Goal: Check status: Check status

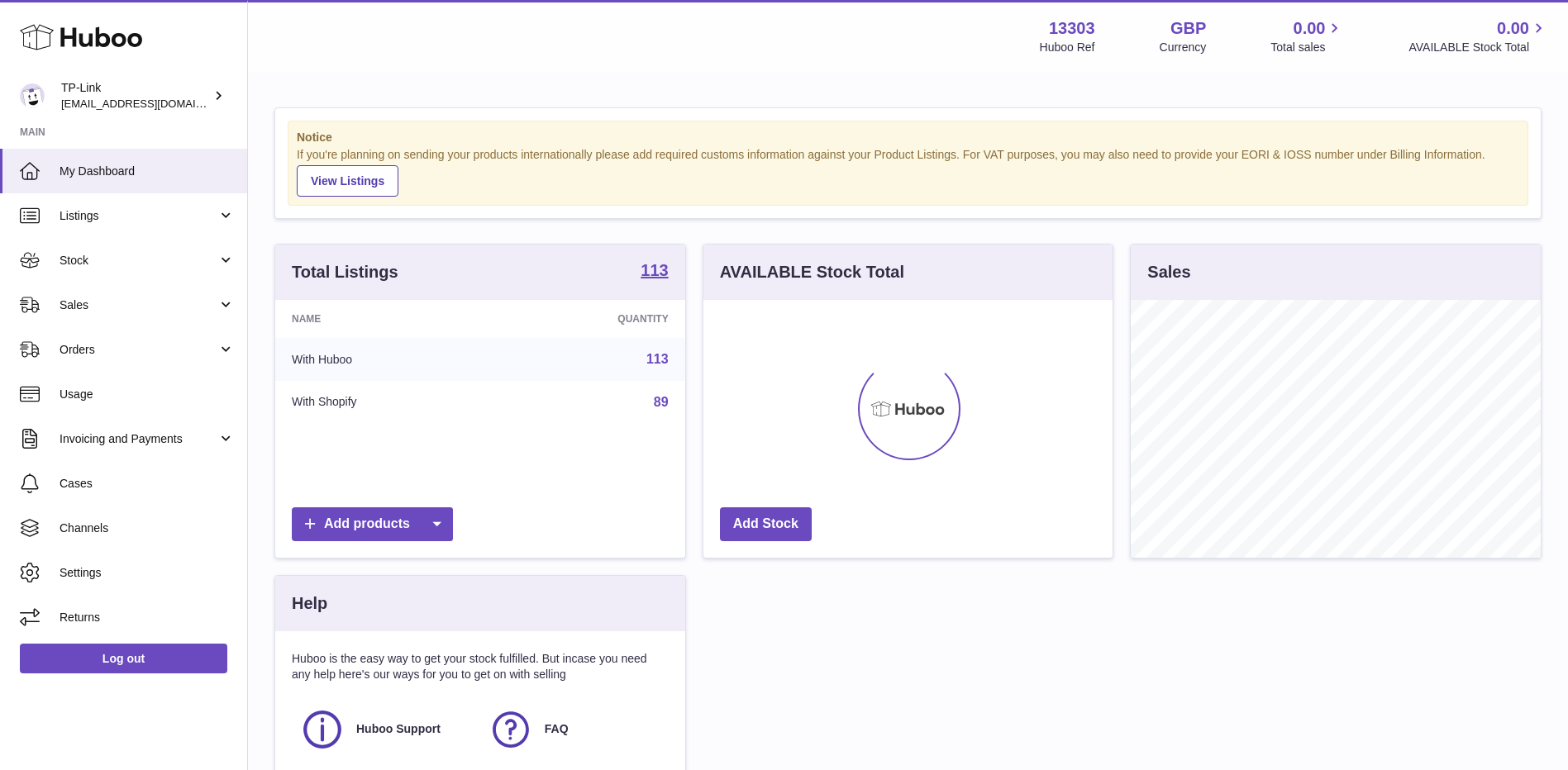
scroll to position [258, 409]
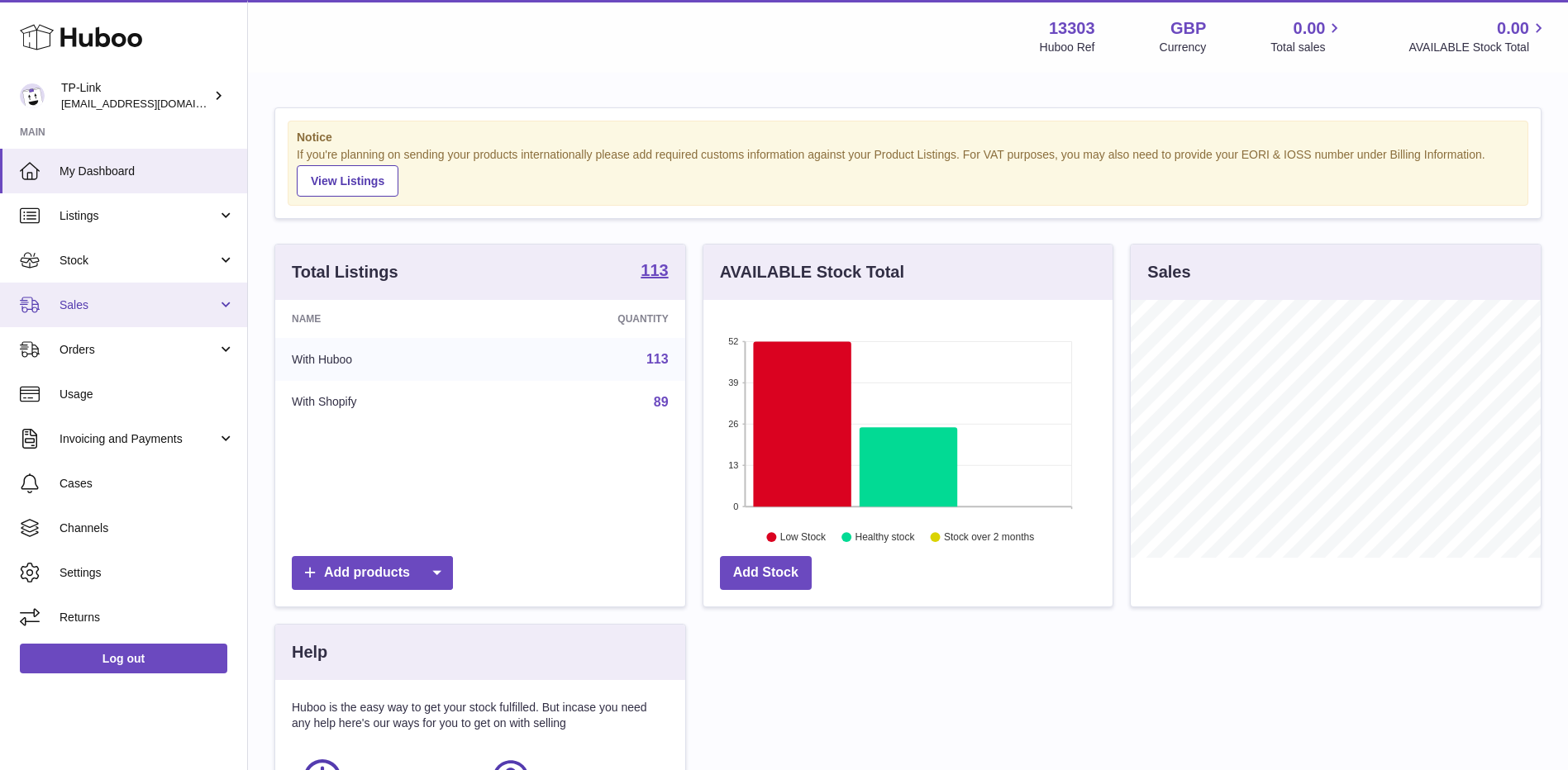
click at [100, 306] on span "Sales" at bounding box center [138, 305] width 157 height 15
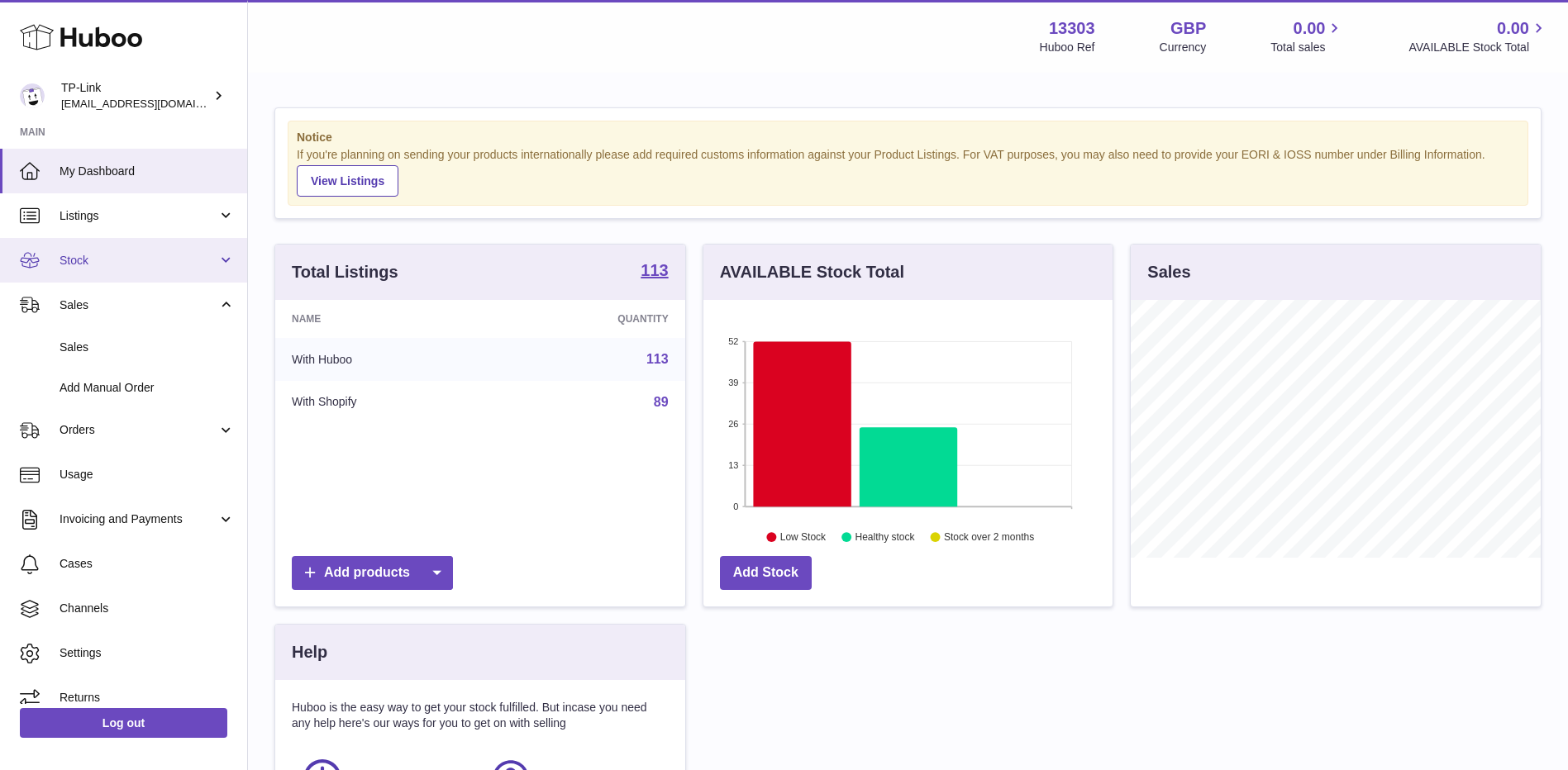
click at [133, 258] on span "Stock" at bounding box center [138, 260] width 157 height 15
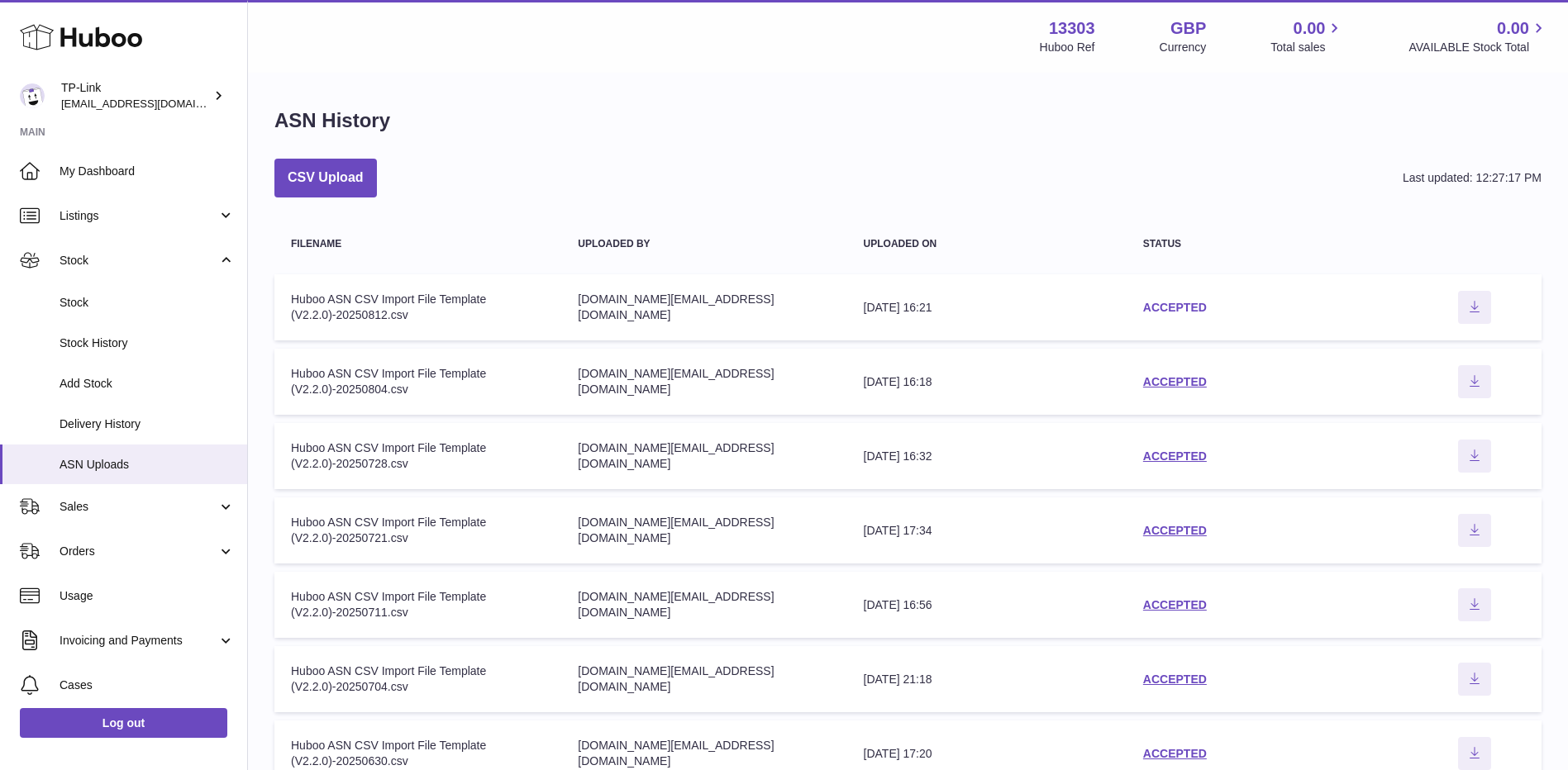
click at [1165, 303] on link "ACCEPTED" at bounding box center [1175, 307] width 63 height 13
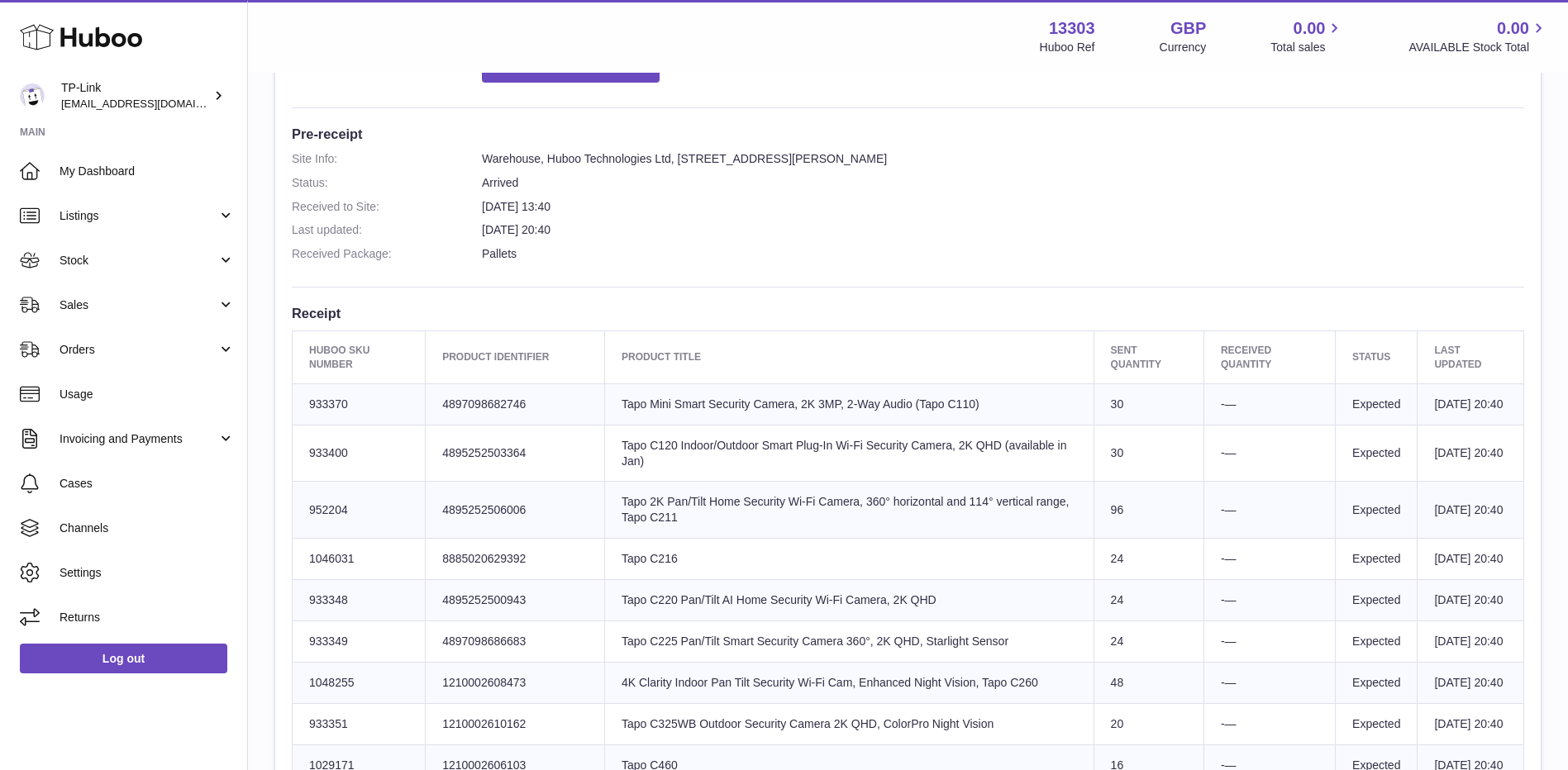
scroll to position [341, 0]
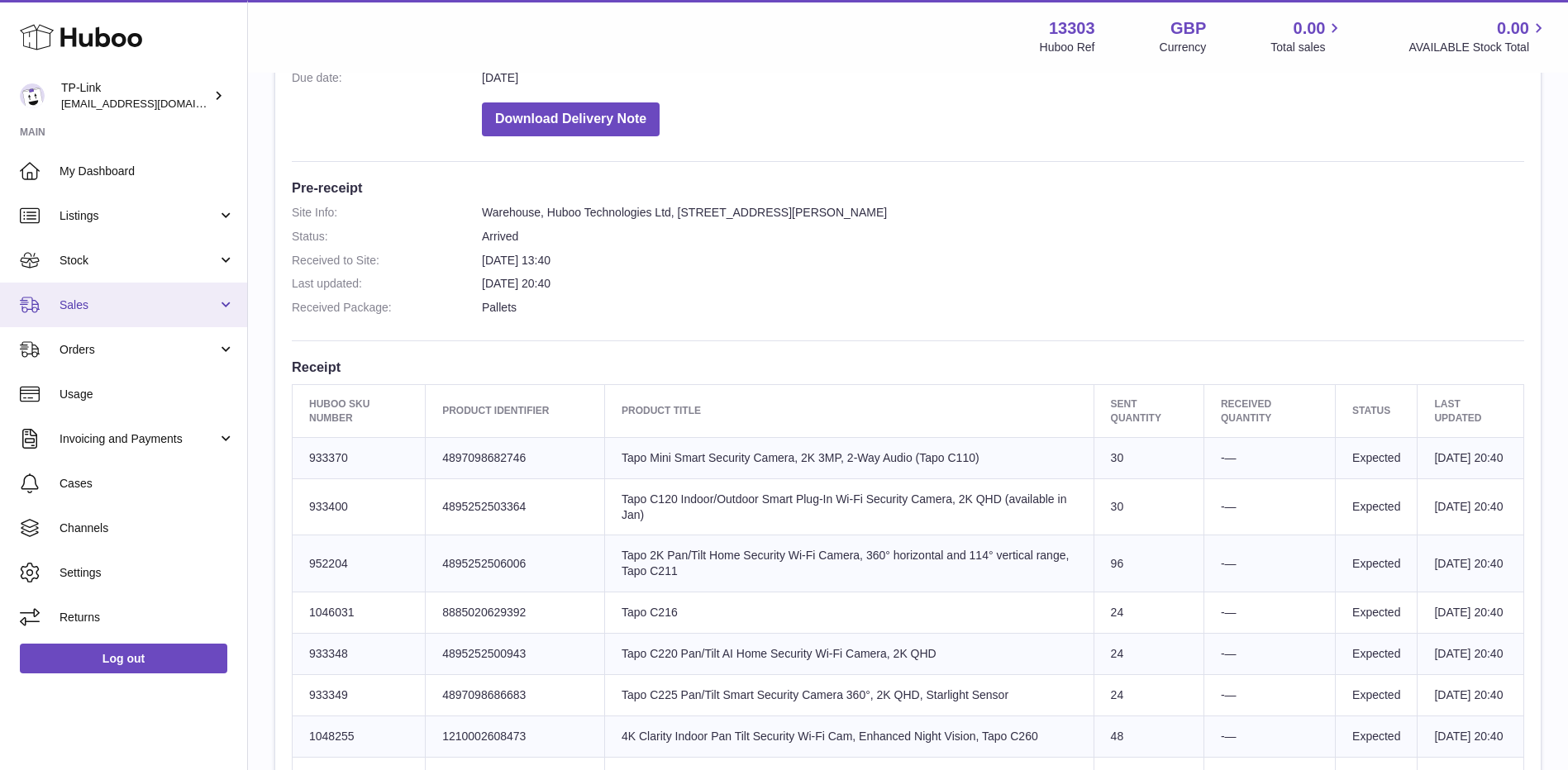
click at [143, 308] on span "Sales" at bounding box center [138, 305] width 157 height 15
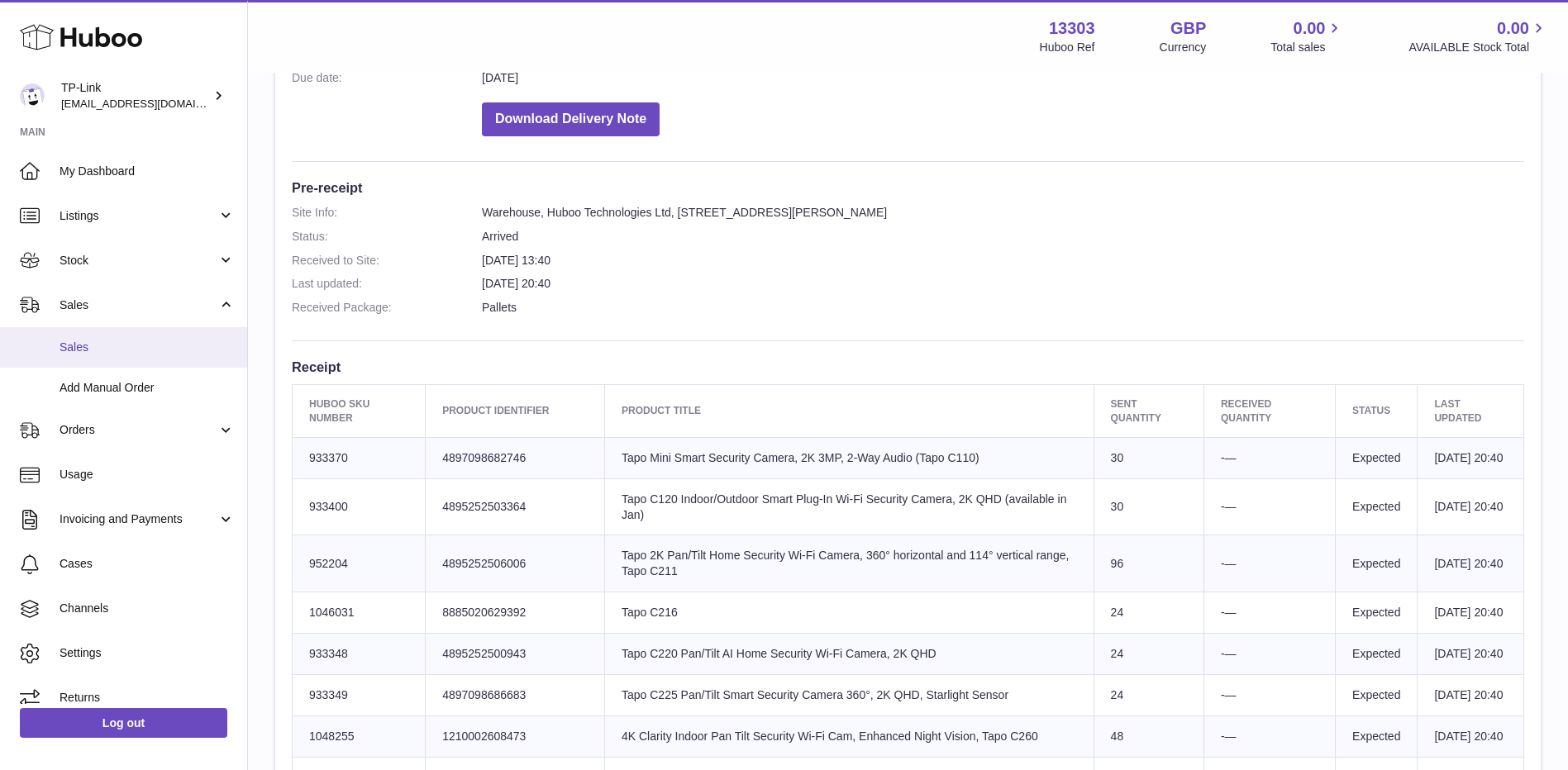
click at [144, 349] on span "Sales" at bounding box center [147, 348] width 176 height 15
